Goal: Navigation & Orientation: Find specific page/section

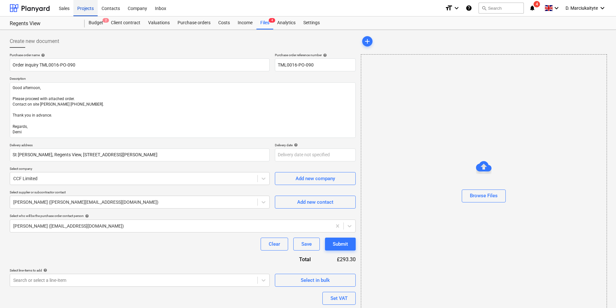
type textarea "x"
click at [78, 7] on div "Projects" at bounding box center [85, 8] width 24 height 16
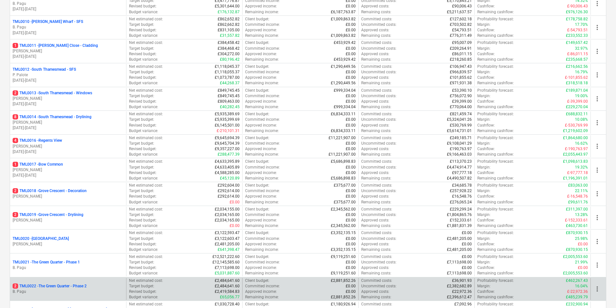
scroll to position [355, 0]
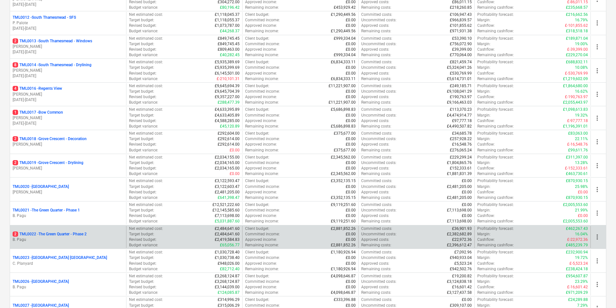
click at [93, 234] on div "2 TML0022 - The Green Quarter - Phase 2" at bounding box center [68, 234] width 111 height 5
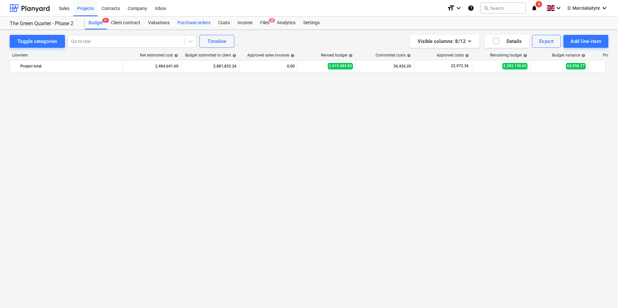
scroll to position [1286, 0]
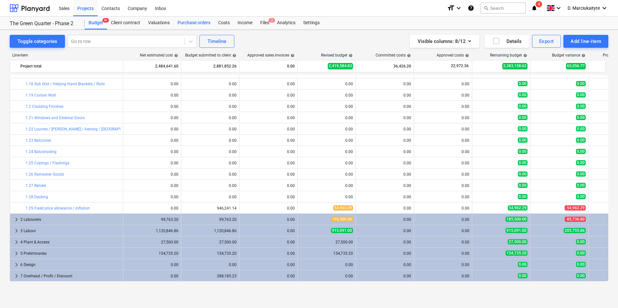
click at [197, 24] on div "Purchase orders" at bounding box center [194, 22] width 41 height 13
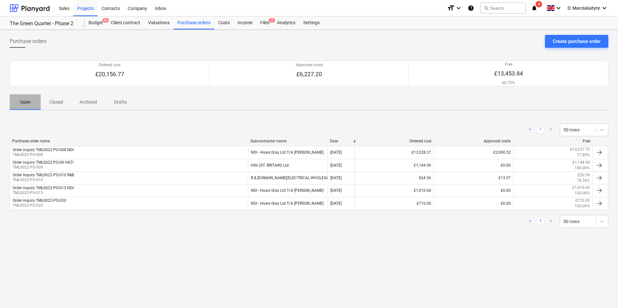
click at [27, 100] on p "Open" at bounding box center [25, 102] width 16 height 7
drag, startPoint x: 60, startPoint y: 104, endPoint x: 78, endPoint y: 112, distance: 19.8
click at [59, 104] on p "Closed" at bounding box center [56, 102] width 16 height 7
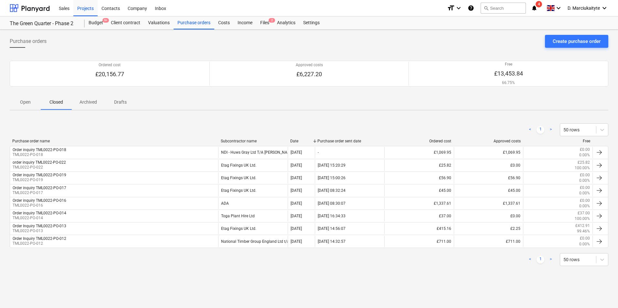
click at [29, 101] on p "Open" at bounding box center [25, 102] width 16 height 7
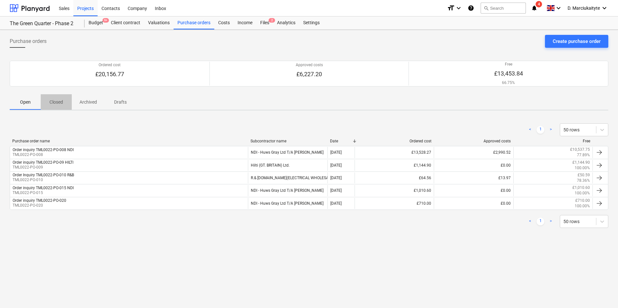
click at [64, 102] on p "Closed" at bounding box center [56, 102] width 16 height 7
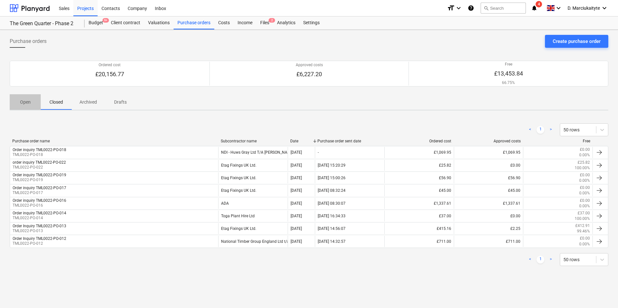
click at [30, 103] on p "Open" at bounding box center [25, 102] width 16 height 7
